Goal: Task Accomplishment & Management: Use online tool/utility

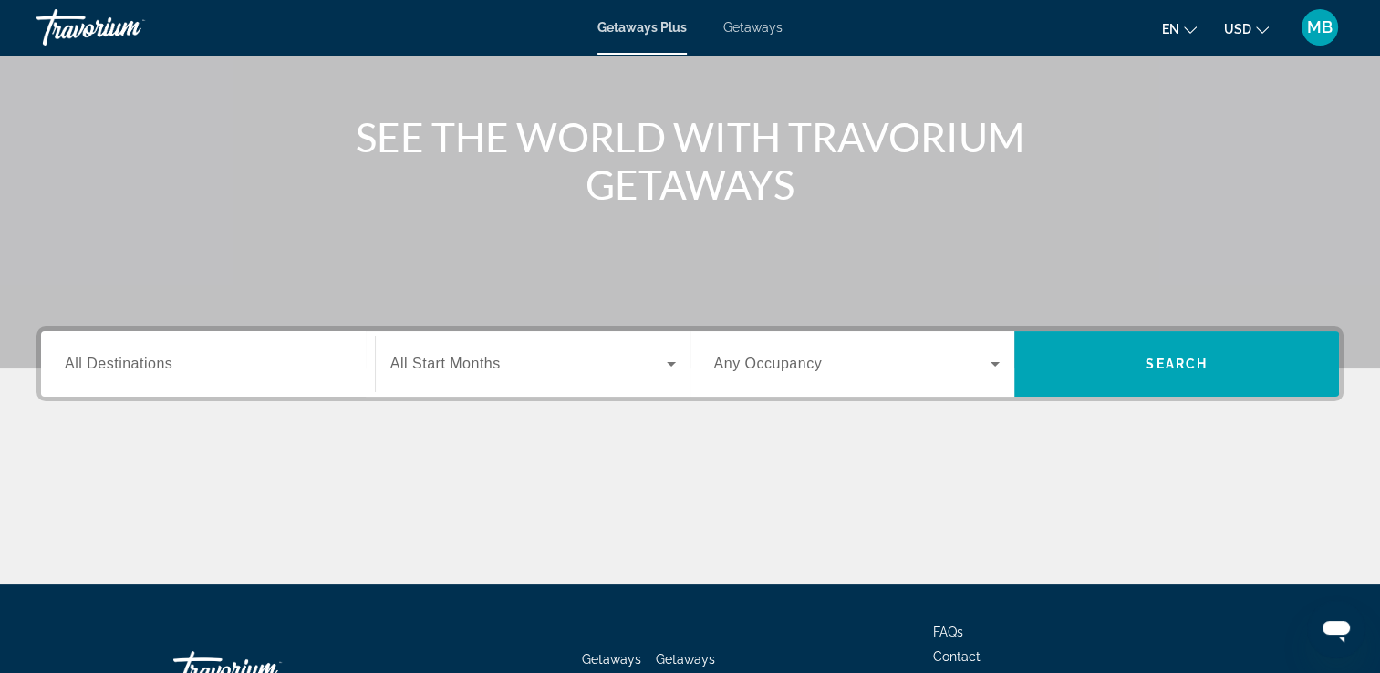
scroll to position [312, 0]
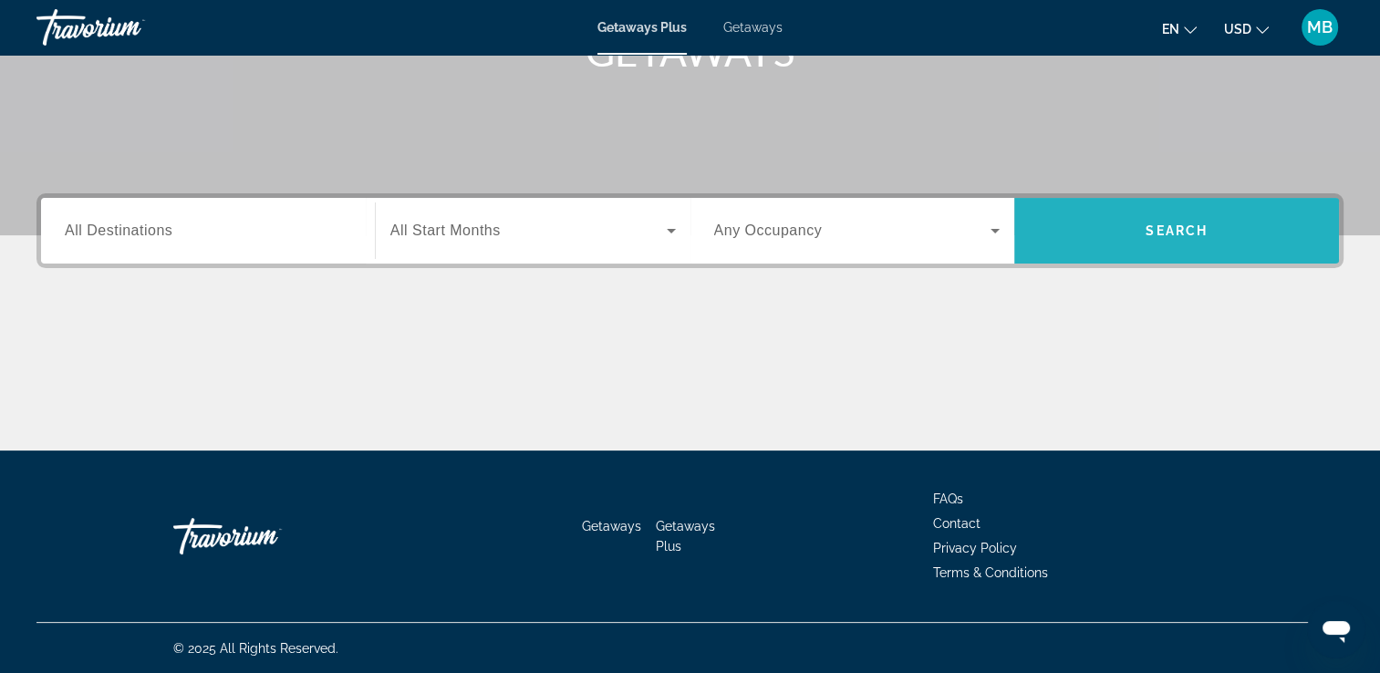
click at [1152, 235] on span "Search" at bounding box center [1176, 230] width 62 height 15
